Goal: Use online tool/utility: Utilize a website feature to perform a specific function

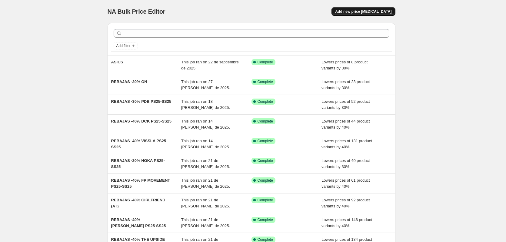
click at [378, 9] on span "Add new price [MEDICAL_DATA]" at bounding box center [363, 11] width 56 height 5
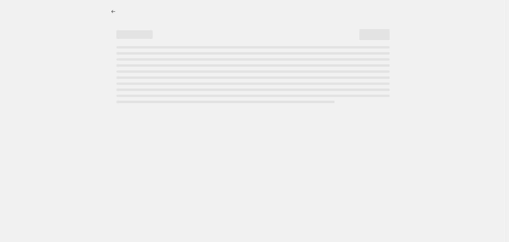
select select "percentage"
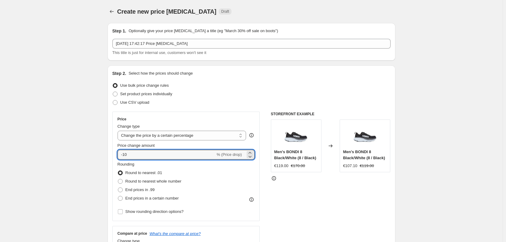
drag, startPoint x: 147, startPoint y: 153, endPoint x: 105, endPoint y: 157, distance: 42.7
type input "-30"
click at [217, 88] on div "Use bulk price change rules" at bounding box center [251, 85] width 278 height 8
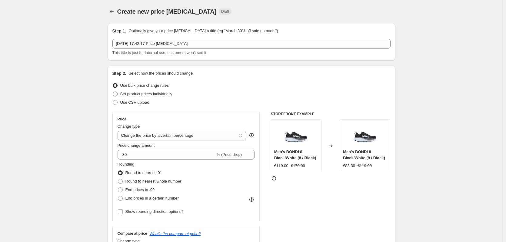
click at [117, 94] on span at bounding box center [115, 94] width 5 height 5
click at [113, 92] on input "Set product prices individually" at bounding box center [113, 92] width 0 height 0
radio input "true"
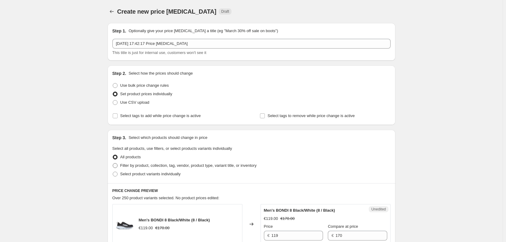
click at [117, 166] on span at bounding box center [115, 165] width 5 height 5
click at [113, 163] on input "Filter by product, collection, tag, vendor, product type, variant title, or inv…" at bounding box center [113, 163] width 0 height 0
radio input "true"
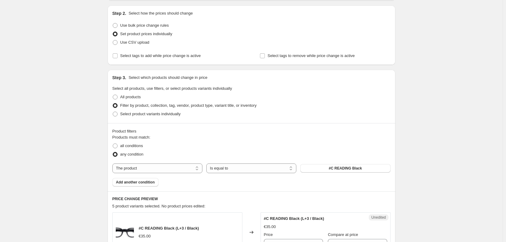
scroll to position [61, 0]
click at [343, 167] on span "#C READING Black" at bounding box center [345, 167] width 33 height 5
click at [342, 167] on span "#C READING Black" at bounding box center [345, 167] width 33 height 5
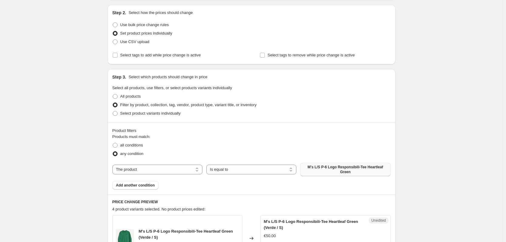
click at [82, 96] on div "Create new price change job. This page is ready Create new price change job Dra…" at bounding box center [251, 229] width 503 height 580
click at [118, 113] on span at bounding box center [115, 113] width 5 height 5
click at [113, 111] on input "Select product variants individually" at bounding box center [113, 111] width 0 height 0
radio input "true"
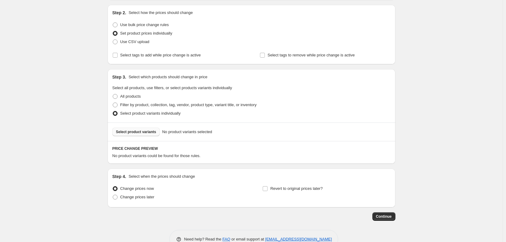
click at [143, 132] on span "Select product variants" at bounding box center [136, 131] width 40 height 5
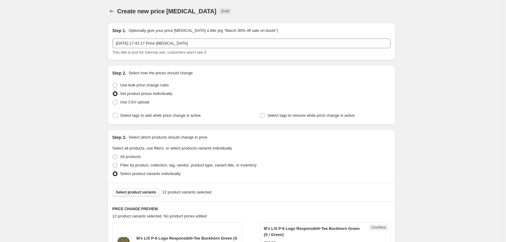
scroll to position [0, 0]
click at [118, 84] on span at bounding box center [114, 85] width 5 height 5
click at [113, 83] on input "Use bulk price change rules" at bounding box center [113, 83] width 0 height 0
radio input "true"
select select "percentage"
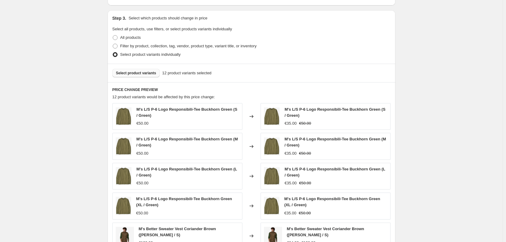
scroll to position [391, 0]
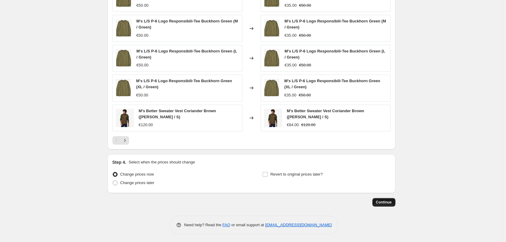
click at [385, 202] on span "Continue" at bounding box center [384, 202] width 16 height 5
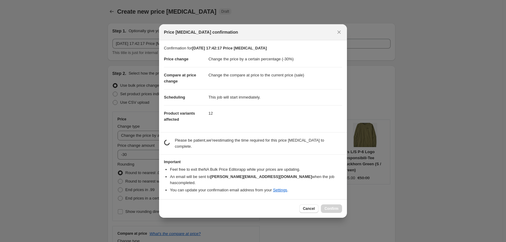
scroll to position [0, 0]
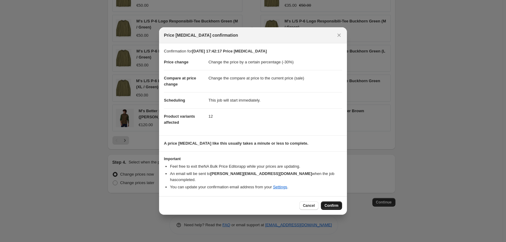
click at [334, 203] on span "Confirm" at bounding box center [332, 205] width 14 height 5
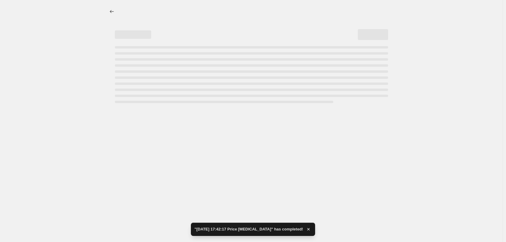
select select "percentage"
